Goal: Information Seeking & Learning: Learn about a topic

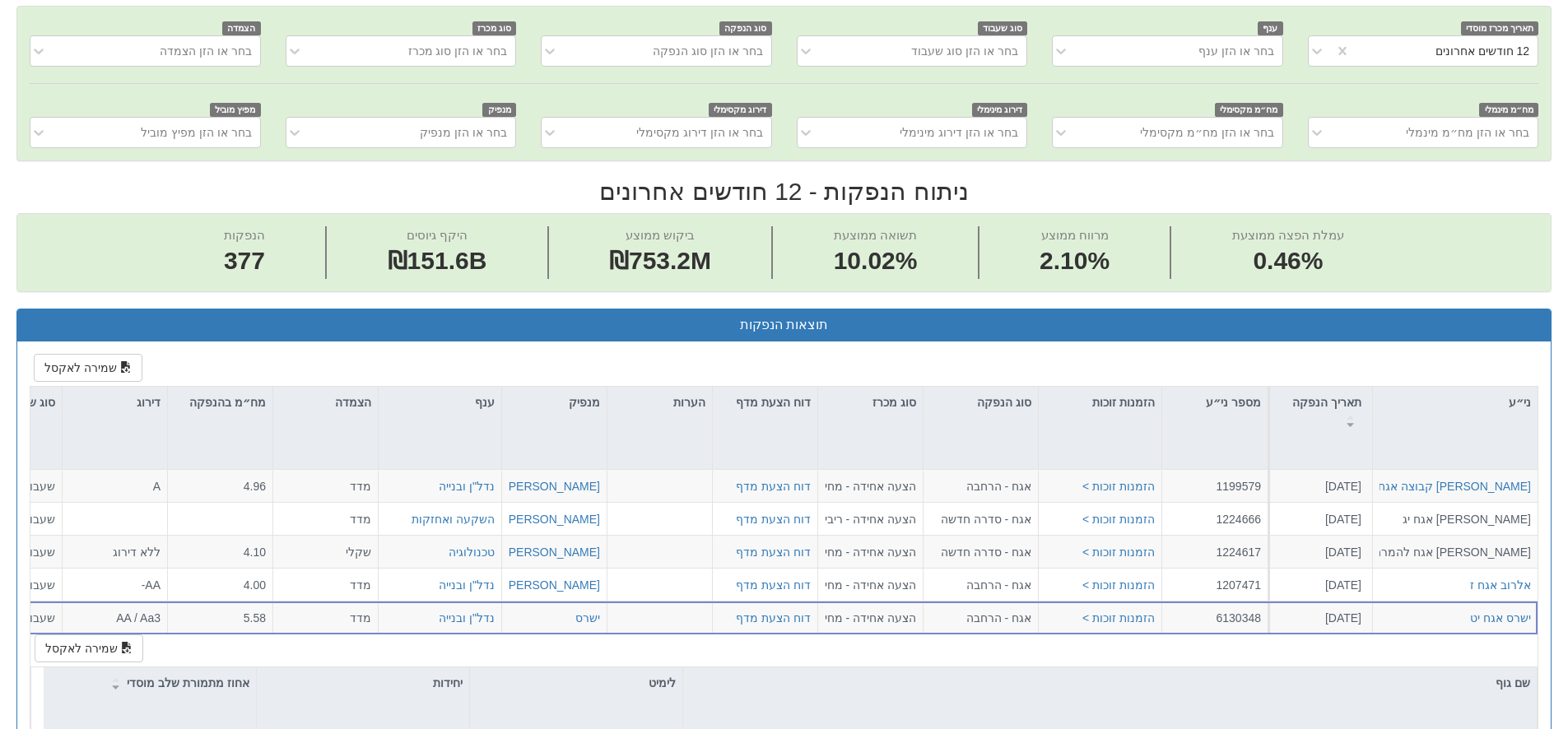
scroll to position [81, 0]
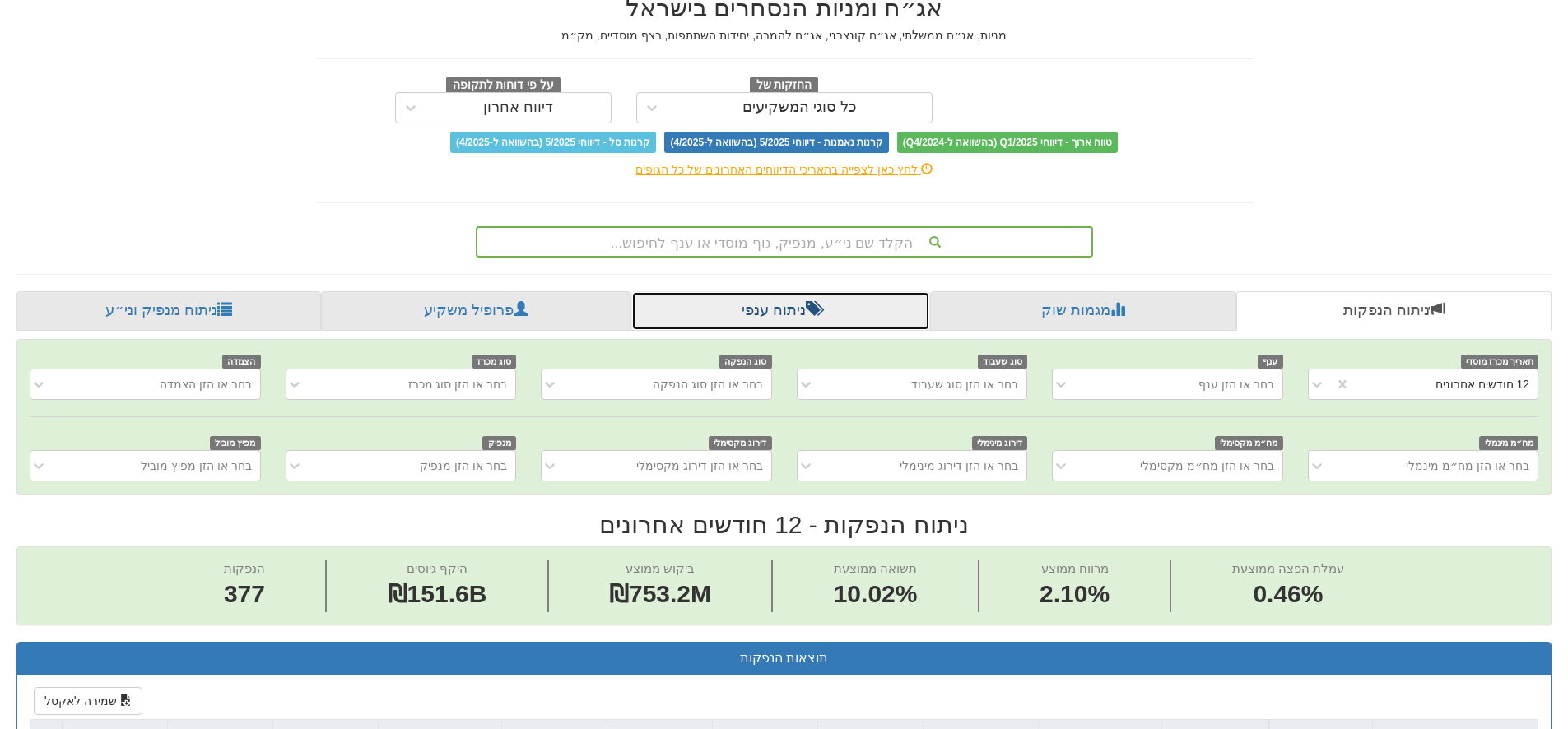
click at [801, 319] on link "ניתוח ענפי" at bounding box center [780, 310] width 299 height 39
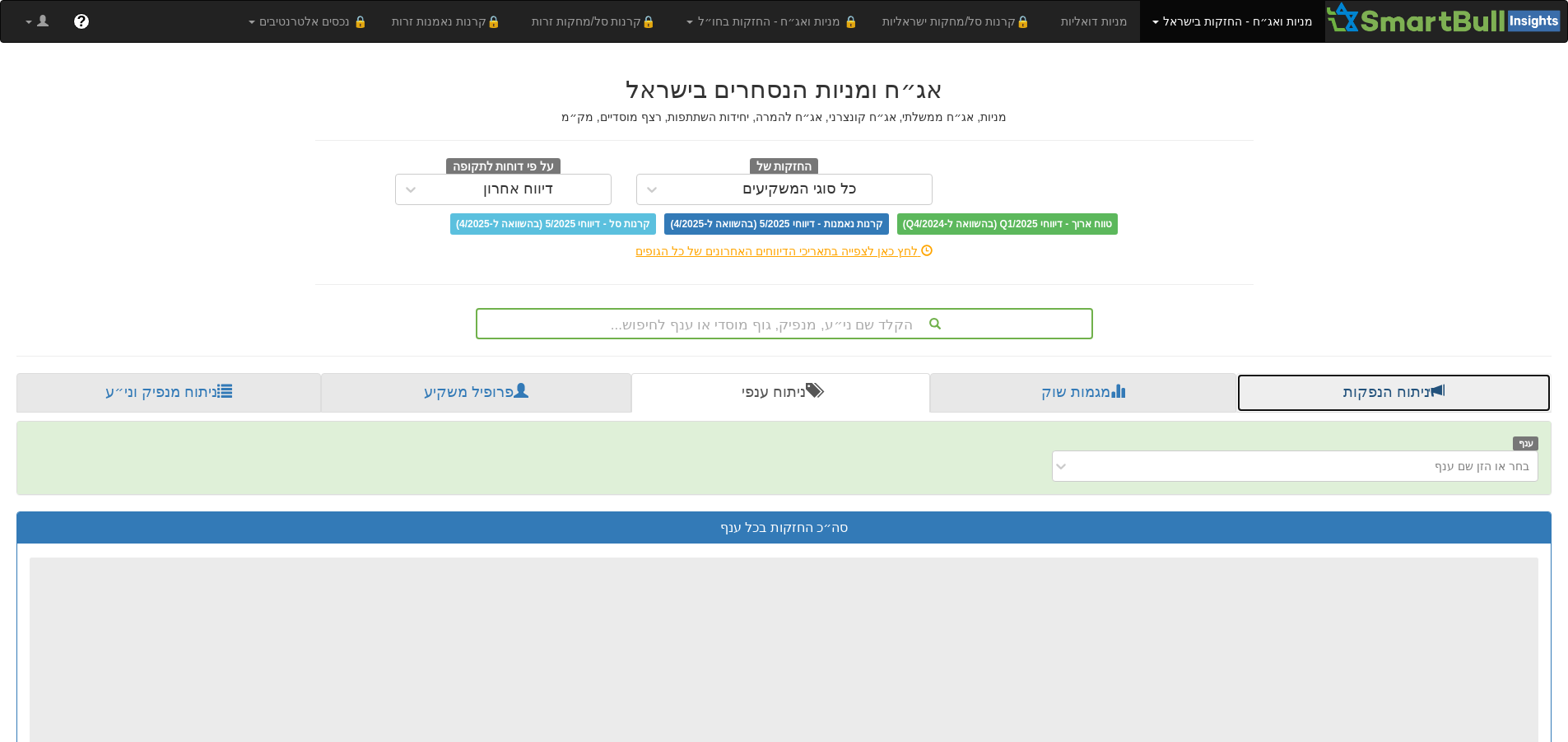
click at [1421, 407] on link "ניתוח הנפקות" at bounding box center [1393, 392] width 315 height 39
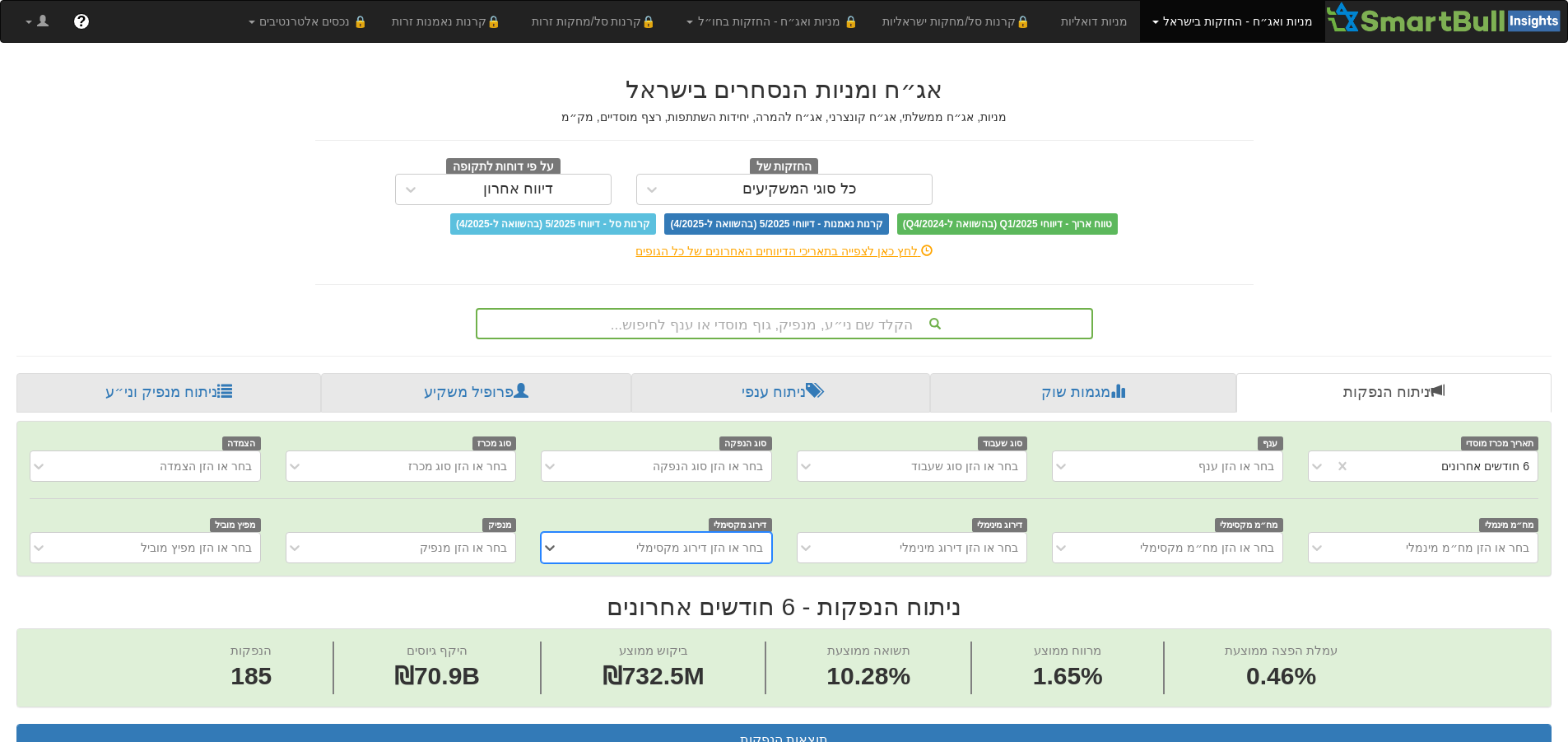
scroll to position [0, 3000]
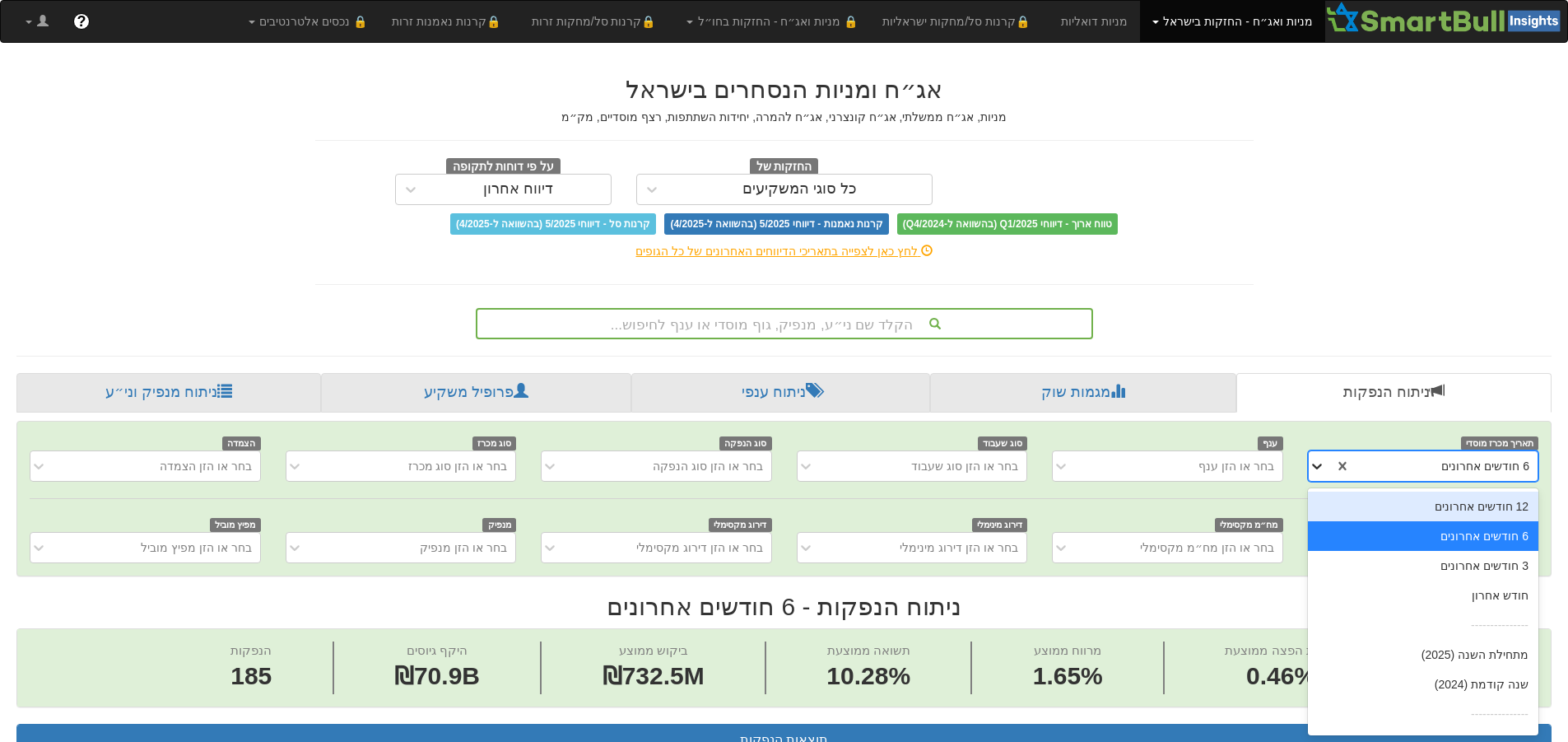
click at [1317, 464] on icon at bounding box center [1317, 466] width 17 height 17
click at [1488, 509] on div "12 חודשים אחרונים" at bounding box center [1423, 505] width 231 height 29
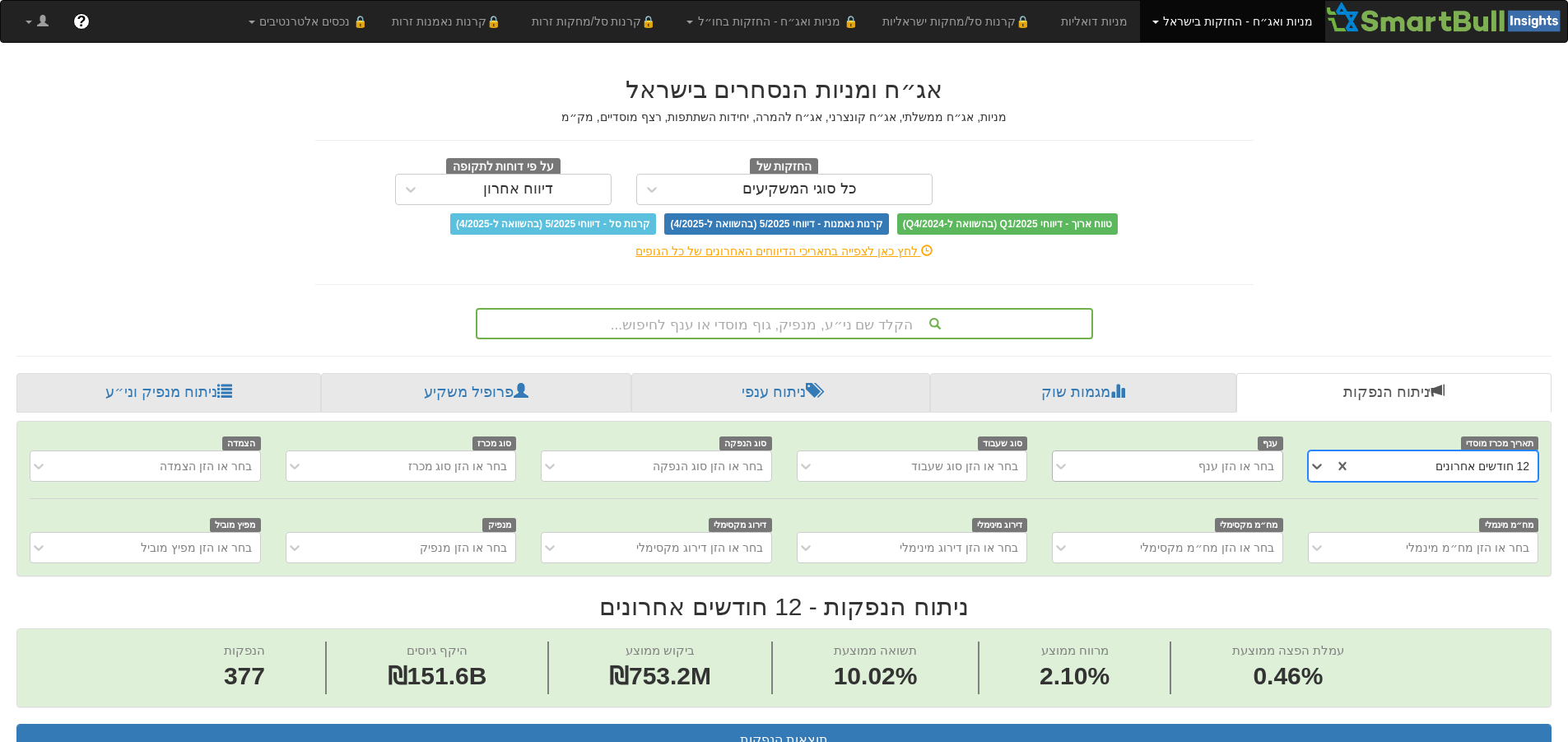
click at [1143, 466] on div "בחר או הזן ענף" at bounding box center [1179, 465] width 203 height 26
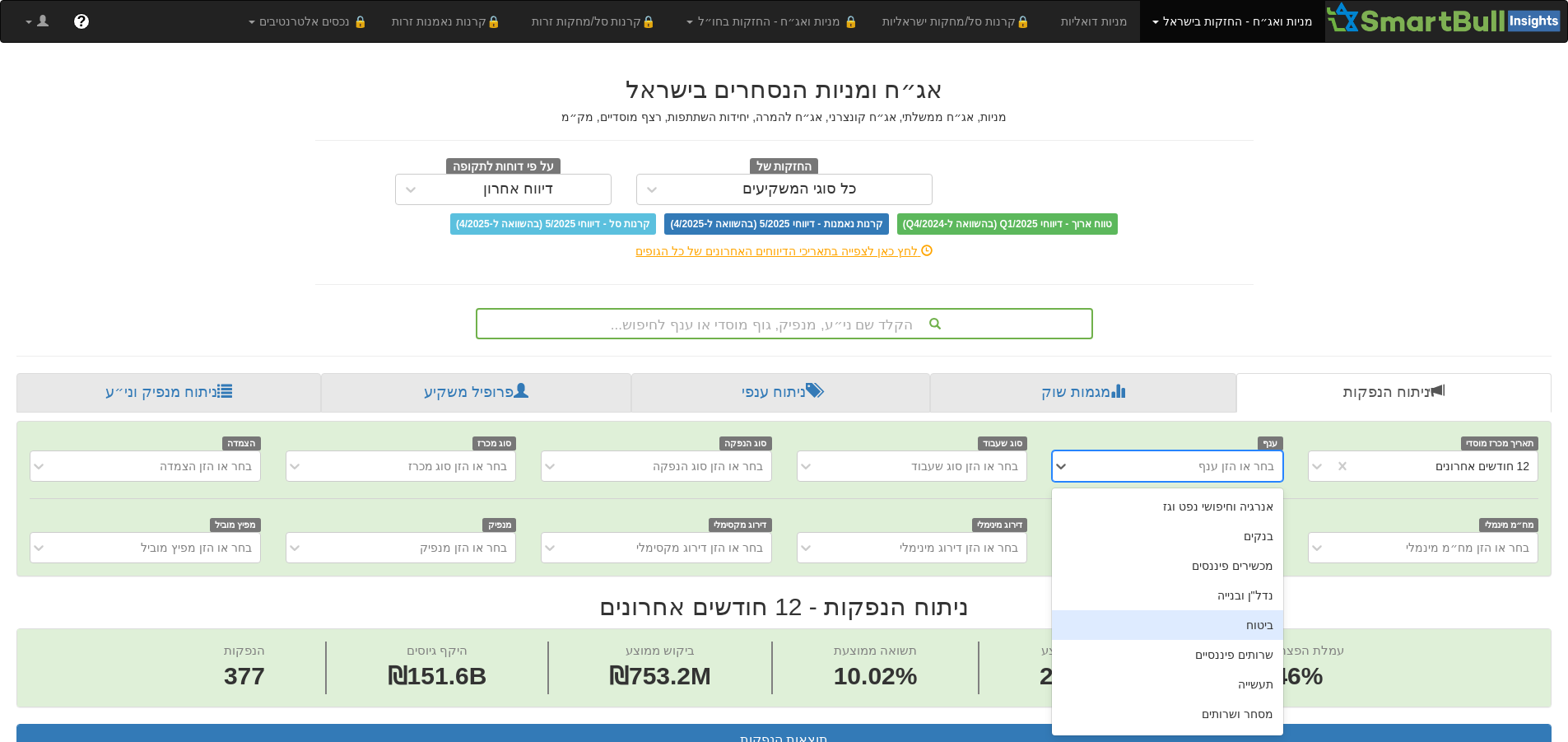
click at [1264, 630] on div "ביטוח" at bounding box center [1167, 624] width 231 height 29
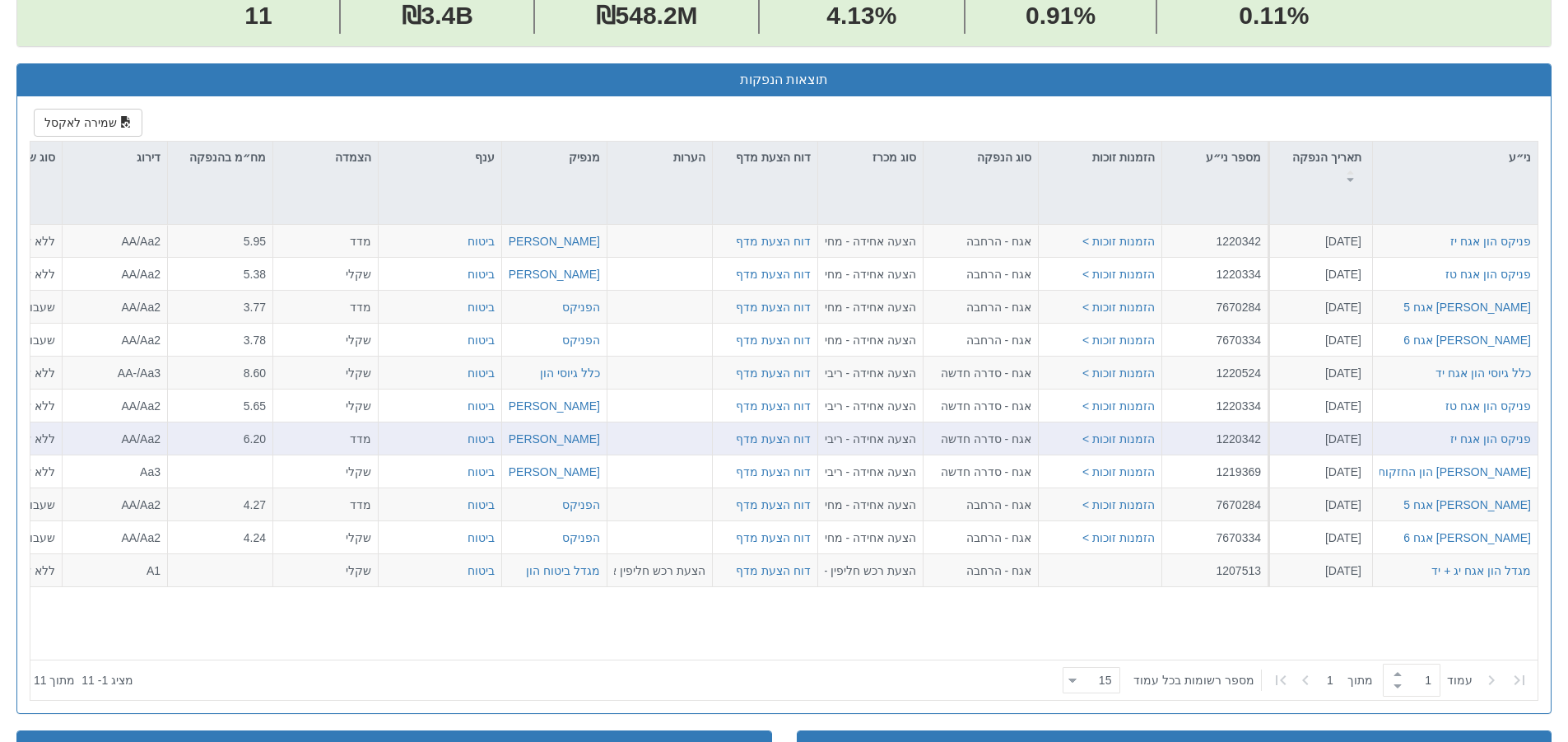
scroll to position [658, 0]
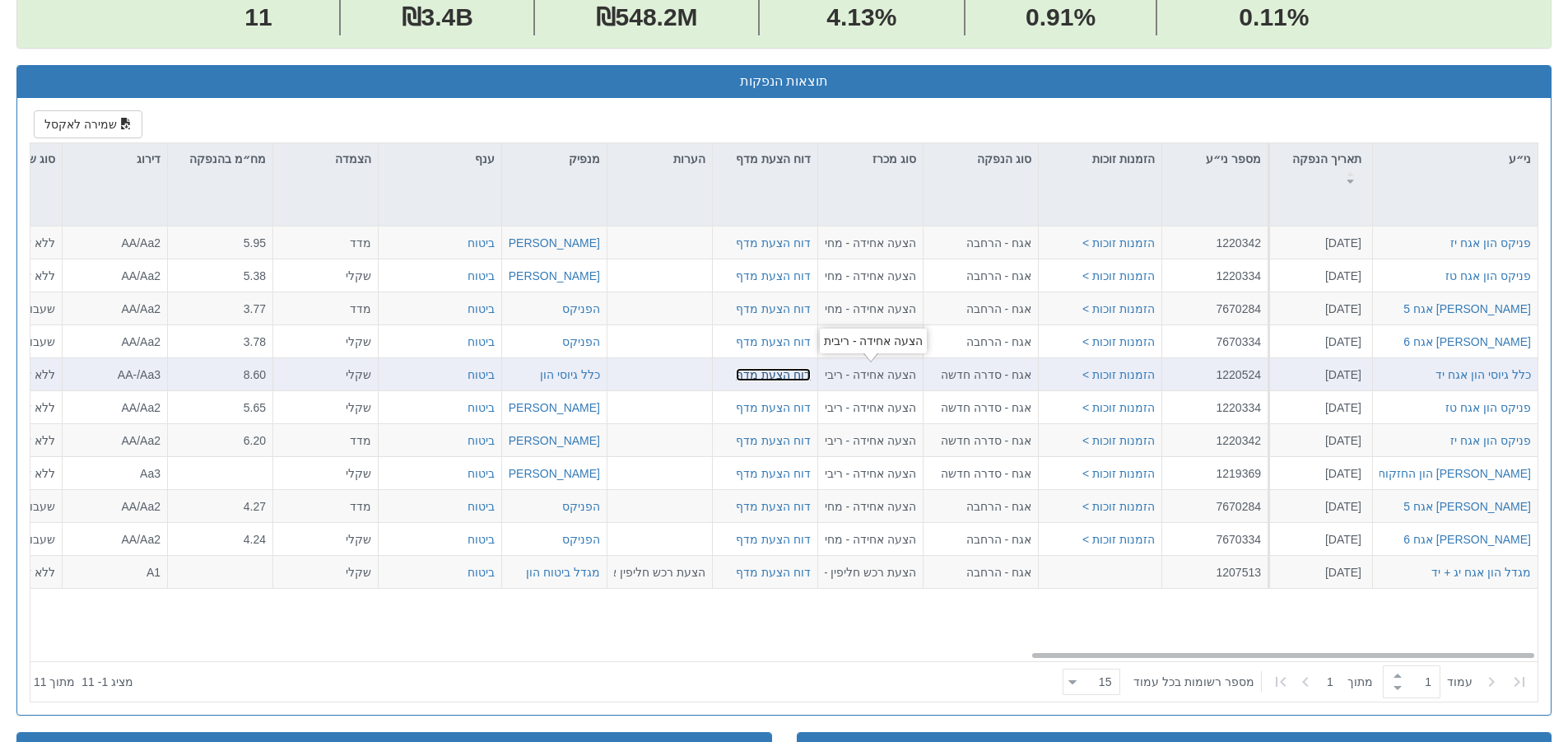
click at [785, 376] on link "דוח הצעת מדף" at bounding box center [774, 374] width 75 height 13
